Goal: Information Seeking & Learning: Learn about a topic

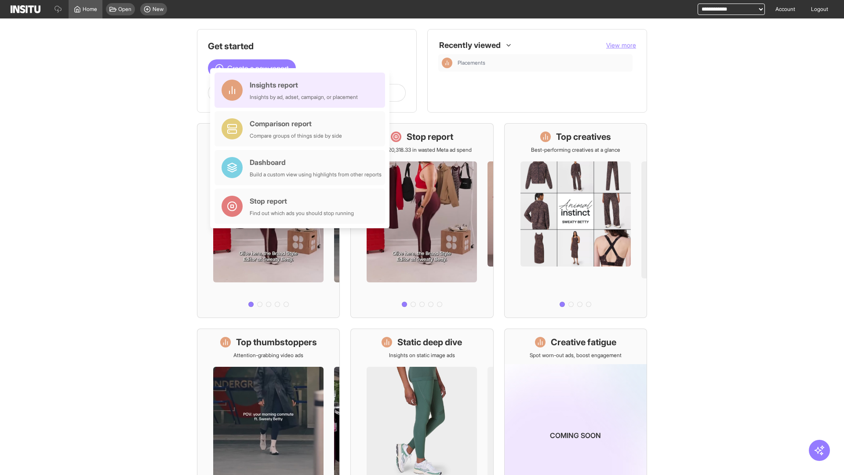
click at [302, 90] on div "Insights report Insights by ad, adset, campaign, or placement" at bounding box center [304, 90] width 108 height 21
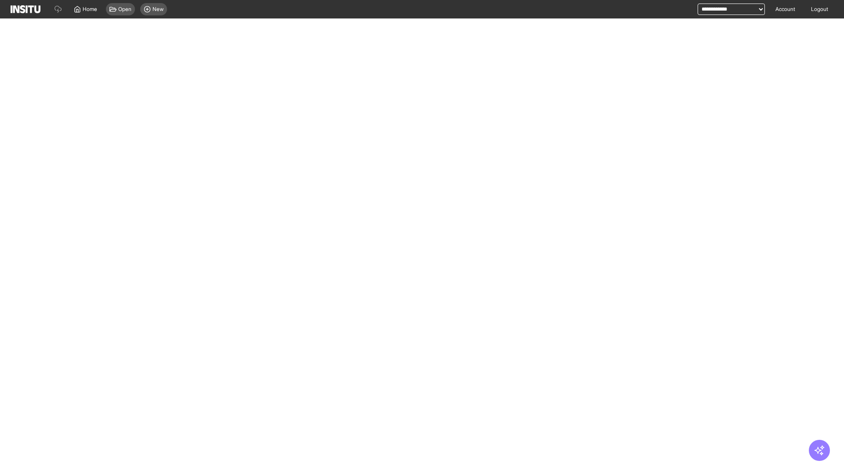
select select "**"
